Goal: Check status

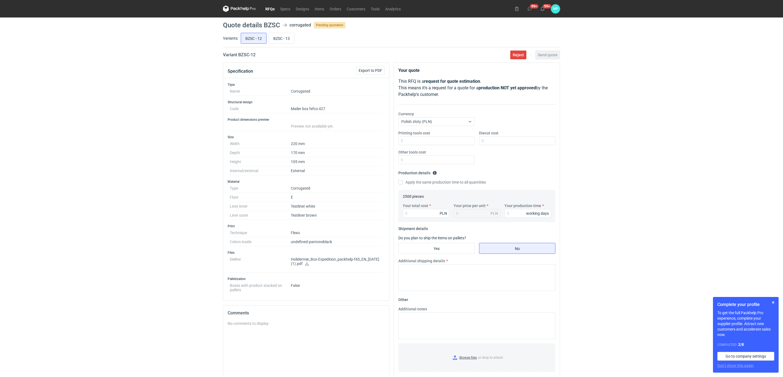
click at [309, 264] on icon at bounding box center [307, 264] width 4 height 4
drag, startPoint x: 319, startPoint y: 203, endPoint x: 318, endPoint y: 208, distance: 5.5
click at [318, 208] on dl "Type Corrugated Flute E Liner inner Testliner white Liner outer Testliner brown" at bounding box center [306, 202] width 153 height 36
